Goal: Transaction & Acquisition: Book appointment/travel/reservation

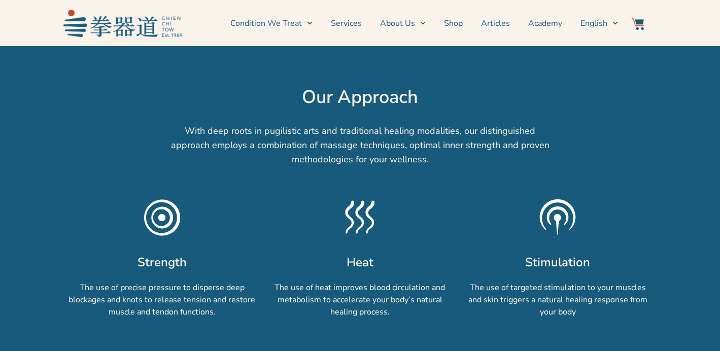
scroll to position [477, 0]
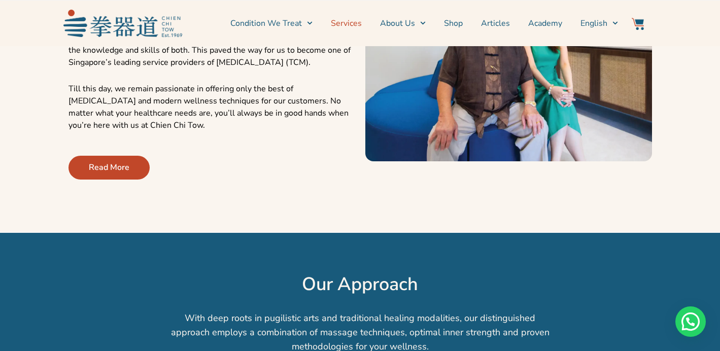
click at [360, 26] on link "Services" at bounding box center [346, 23] width 31 height 25
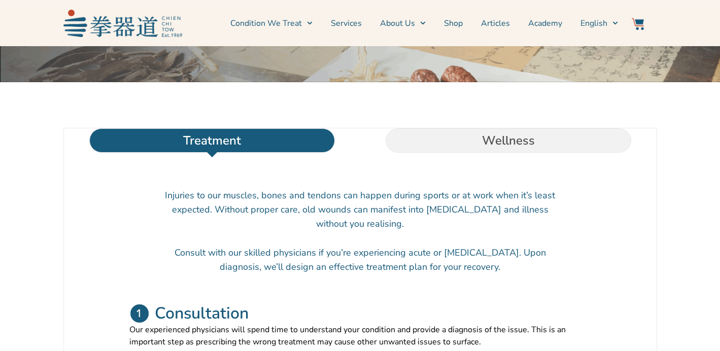
scroll to position [271, 0]
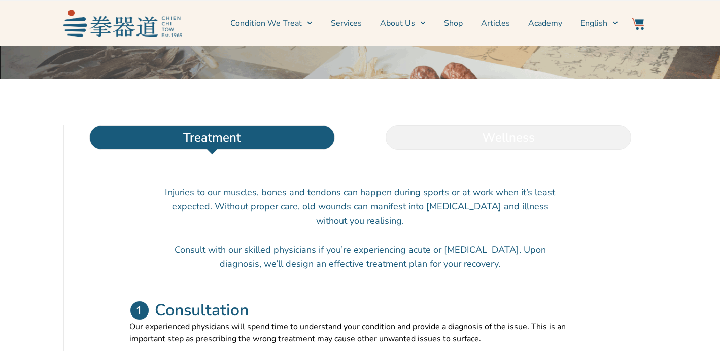
click at [476, 150] on li "Wellness" at bounding box center [508, 137] width 296 height 24
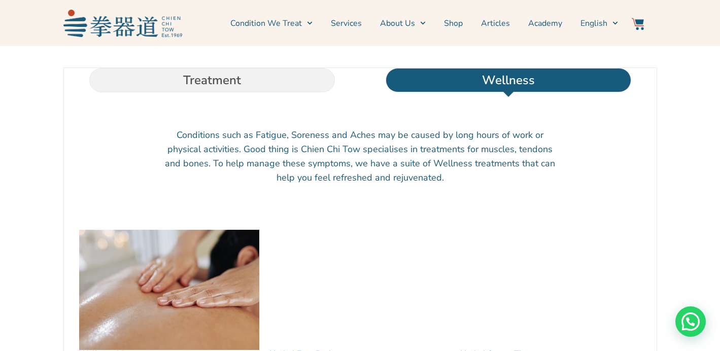
scroll to position [455, 0]
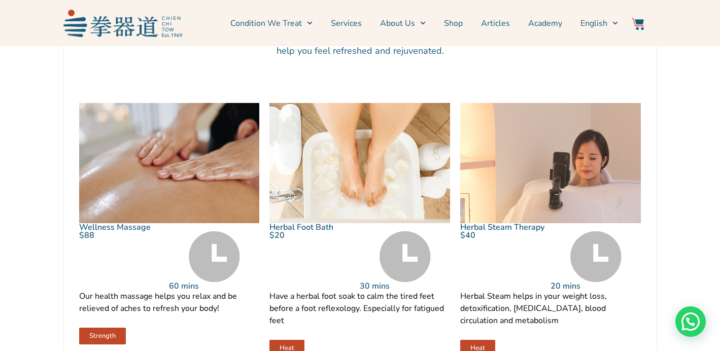
click at [232, 179] on img at bounding box center [169, 163] width 181 height 120
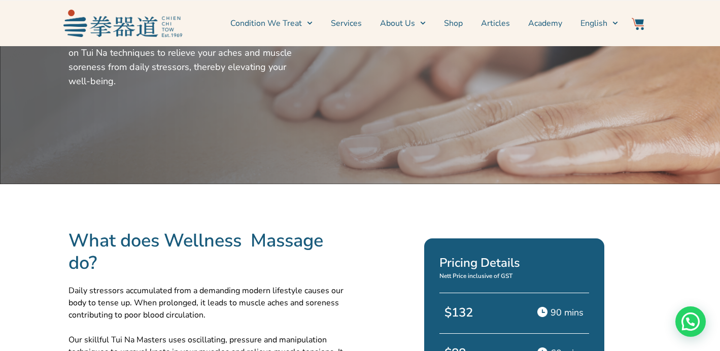
scroll to position [158, 0]
